Goal: Information Seeking & Learning: Learn about a topic

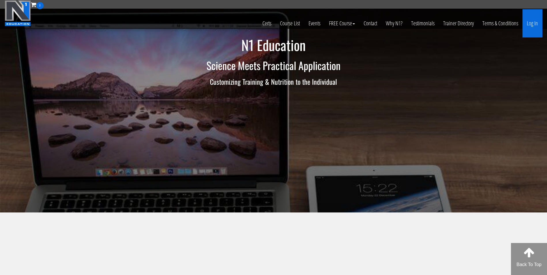
click at [533, 22] on link "Log In" at bounding box center [532, 23] width 20 height 28
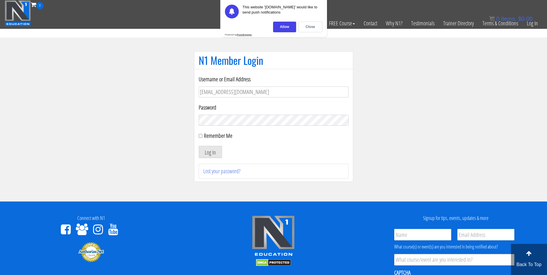
type input "darrennuzzo@gmail.com"
click at [199, 146] on button "Log In" at bounding box center [210, 152] width 23 height 12
click at [309, 28] on div "Close" at bounding box center [310, 27] width 24 height 11
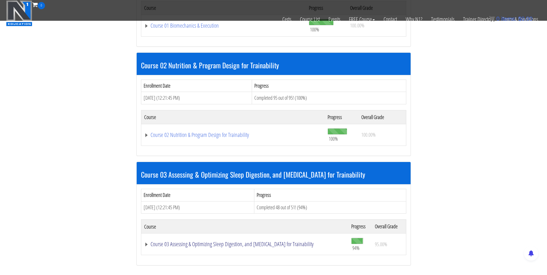
scroll to position [251, 0]
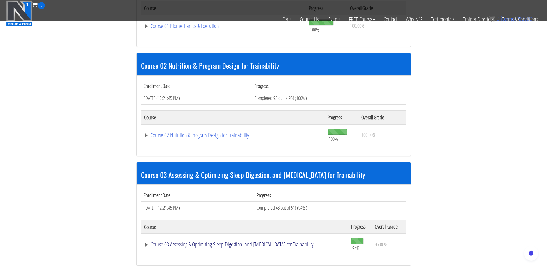
click at [210, 244] on link "Course 03 Assessing & Optimizing Sleep Digestion, and [MEDICAL_DATA] for Traina…" at bounding box center [244, 245] width 201 height 6
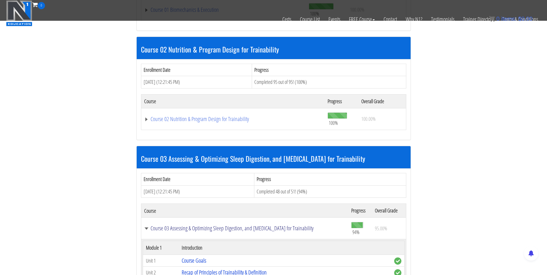
scroll to position [267, 0]
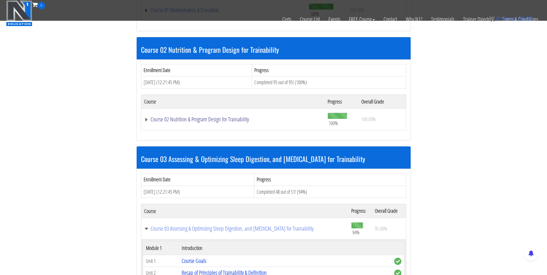
click at [196, 117] on link "Course 02 Nutrition & Program Design for Trainability" at bounding box center [233, 119] width 178 height 6
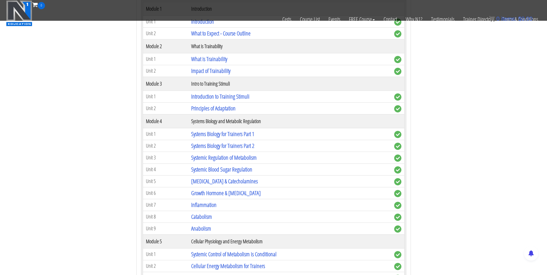
scroll to position [426, 0]
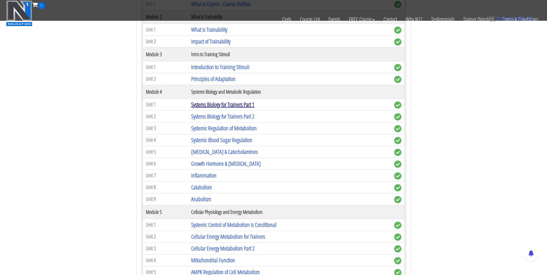
click at [204, 105] on link "Systems Biology for Trainers Part 1" at bounding box center [222, 105] width 63 height 8
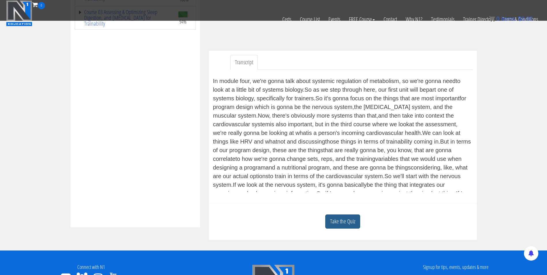
scroll to position [134, 0]
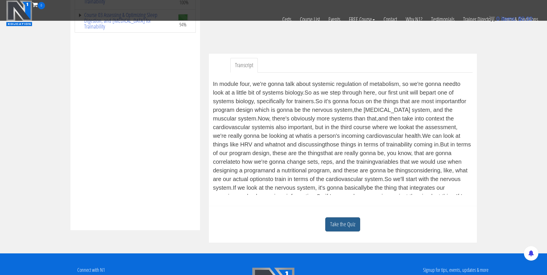
click at [338, 226] on link "Take the Quiz" at bounding box center [342, 224] width 35 height 14
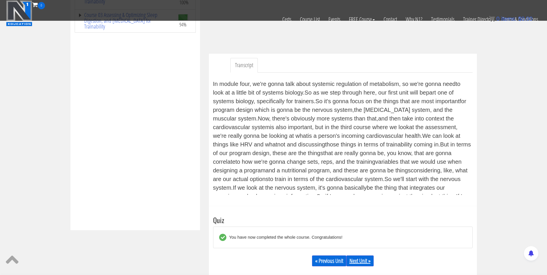
click at [356, 263] on link "Next Unit »" at bounding box center [359, 260] width 27 height 11
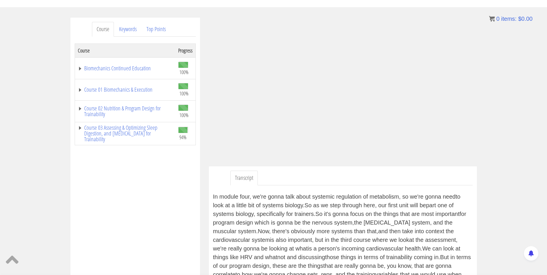
scroll to position [60, 0]
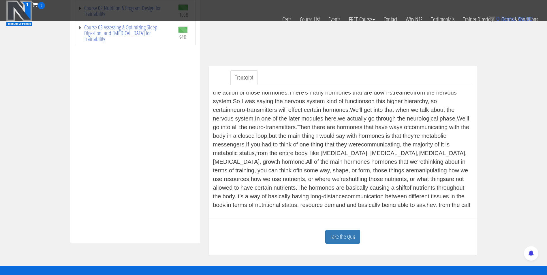
scroll to position [46, 0]
click at [345, 242] on link "Take the Quiz" at bounding box center [342, 237] width 35 height 14
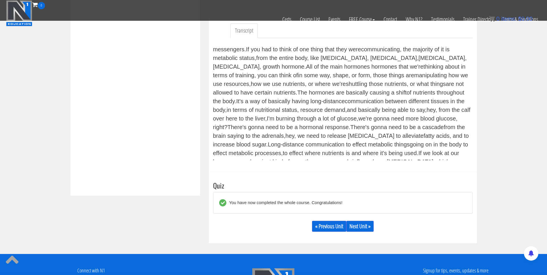
scroll to position [169, 0]
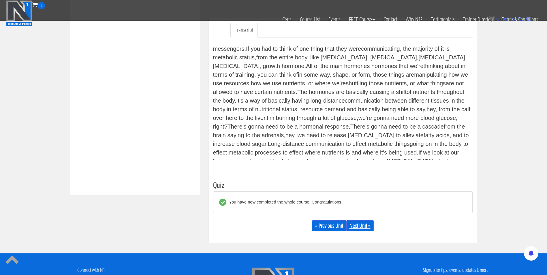
click at [360, 228] on link "Next Unit »" at bounding box center [359, 225] width 27 height 11
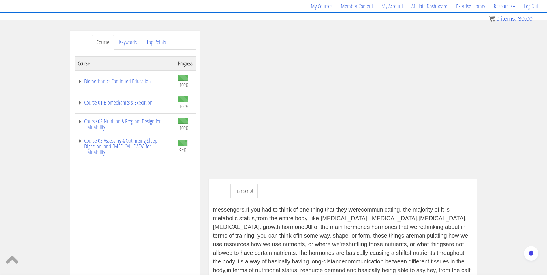
scroll to position [45, 0]
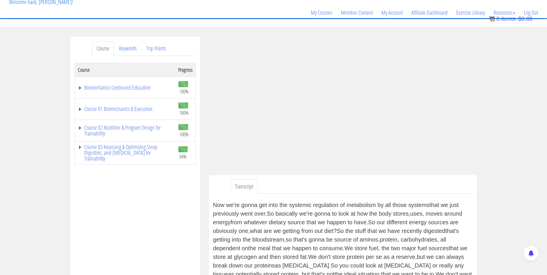
scroll to position [41, 0]
